Goal: Find specific page/section: Find specific page/section

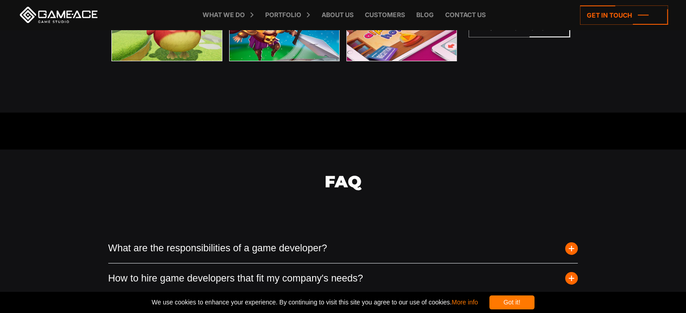
scroll to position [3276, 0]
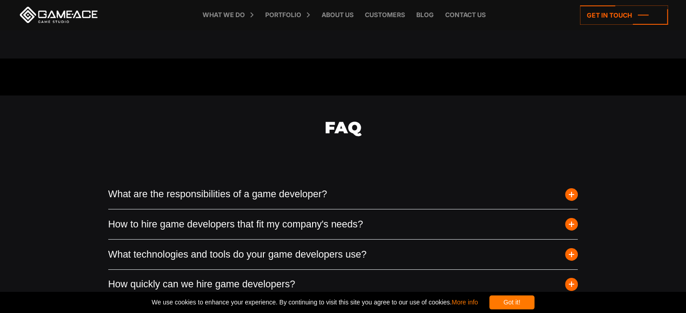
drag, startPoint x: 41, startPoint y: 229, endPoint x: 160, endPoint y: 110, distance: 168.9
click at [41, 229] on div "FAQ What are the responsibilities of a game developer? Game developers shoulder…" at bounding box center [343, 231] width 686 height 270
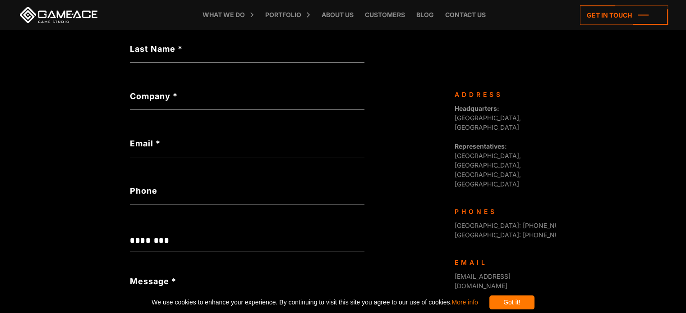
scroll to position [381, 0]
